Goal: Task Accomplishment & Management: Manage account settings

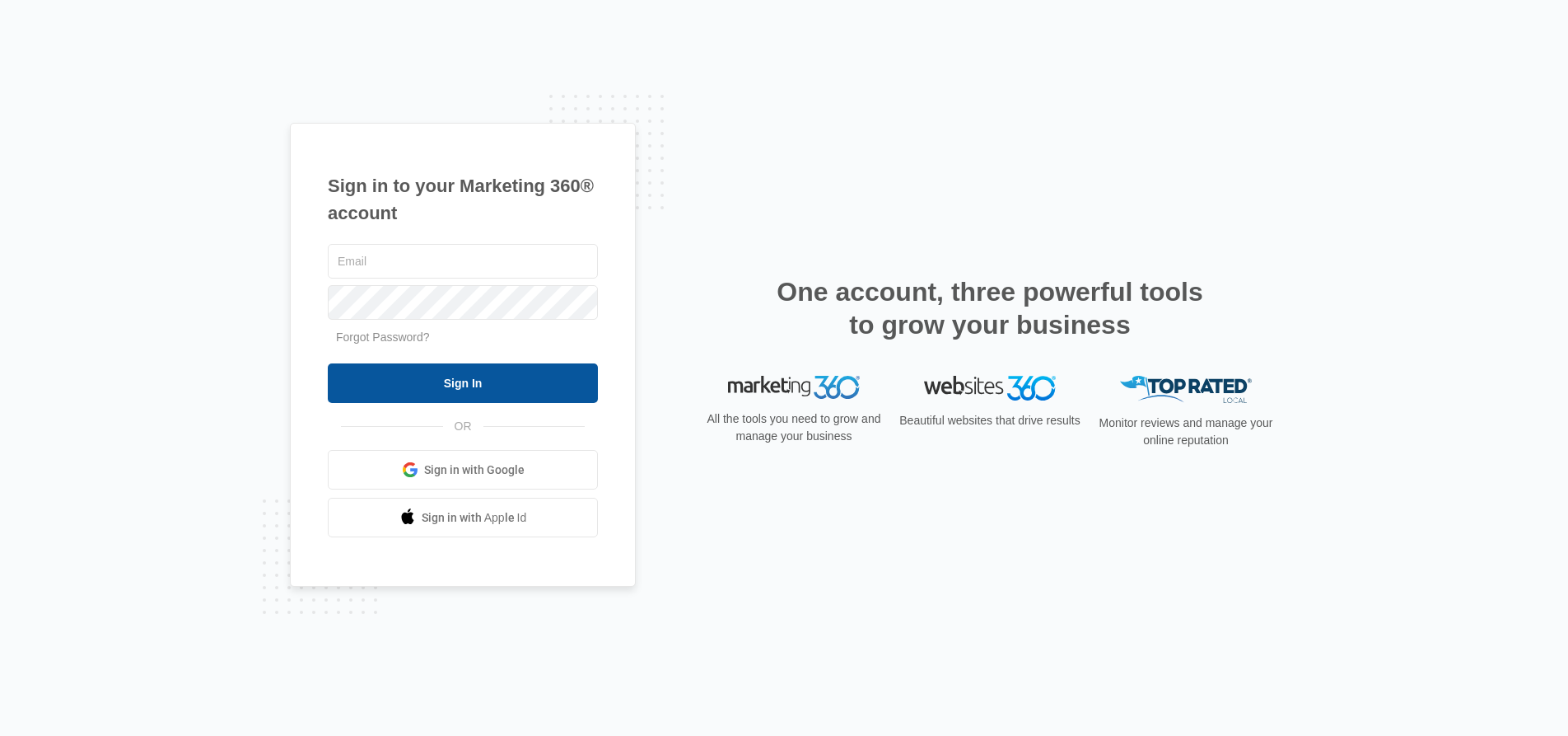
click at [475, 387] on input "Sign In" at bounding box center [462, 383] width 270 height 40
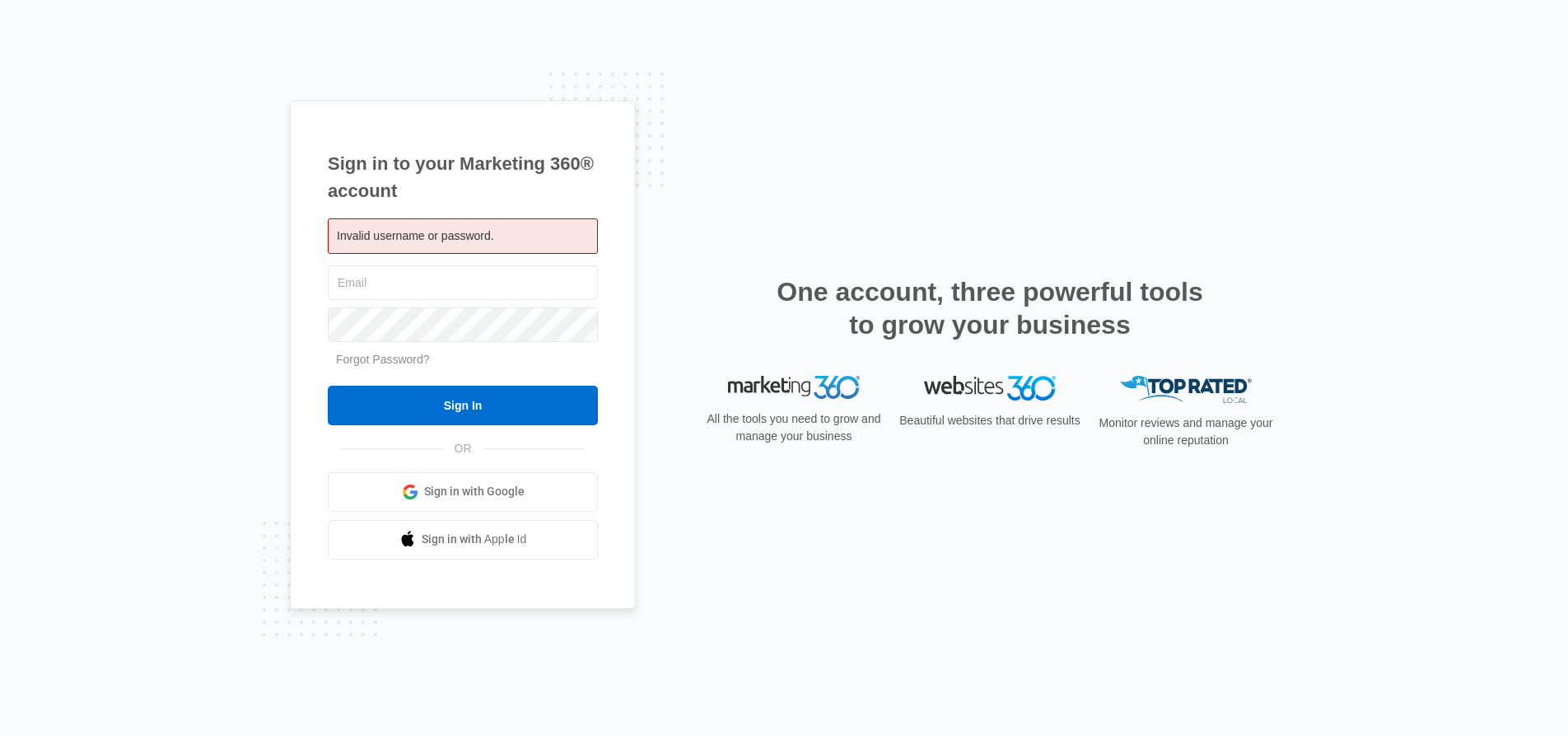
type input "[PERSON_NAME][EMAIL_ADDRESS][PERSON_NAME][DOMAIN_NAME]"
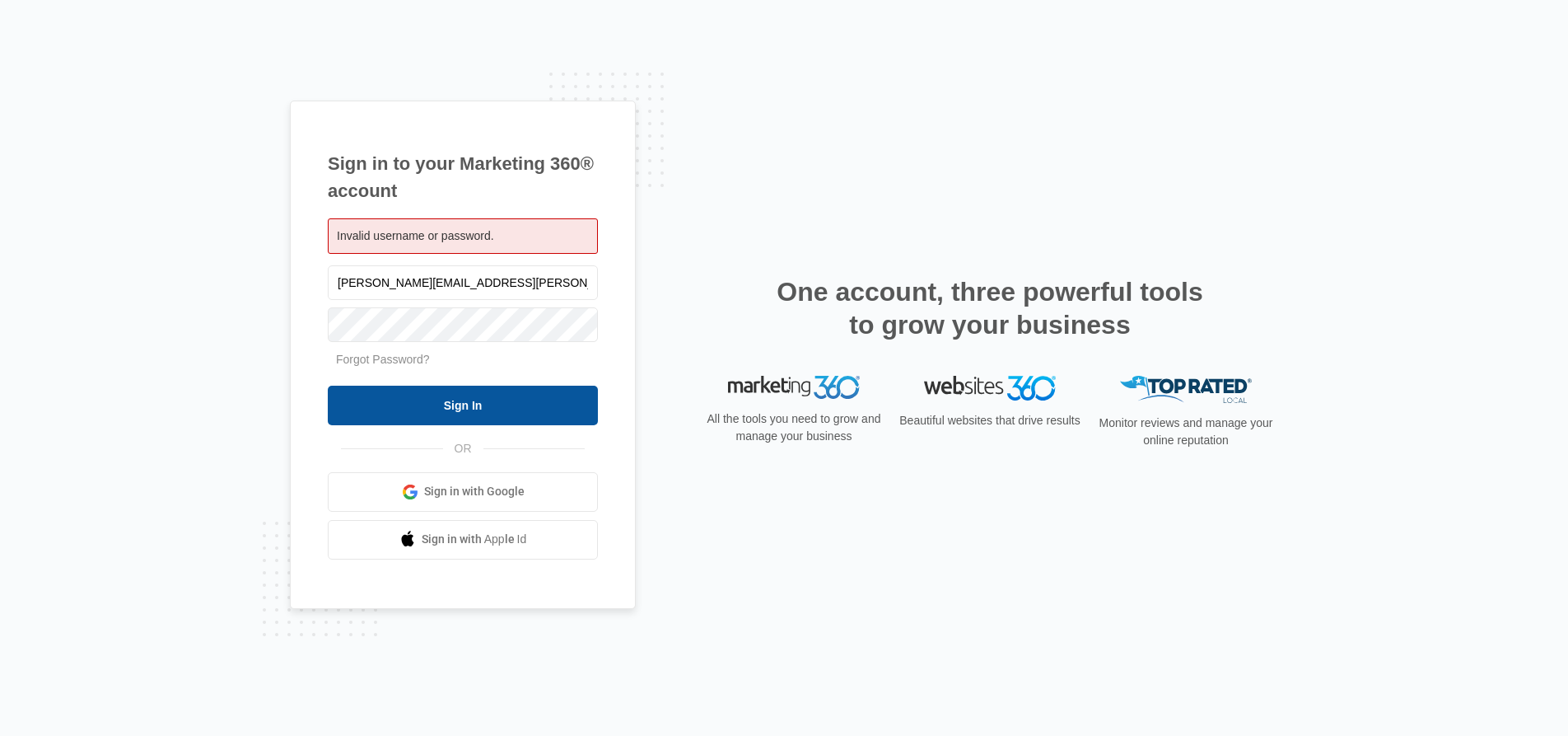
click at [439, 406] on input "Sign In" at bounding box center [462, 405] width 270 height 40
